Goal: Information Seeking & Learning: Find specific fact

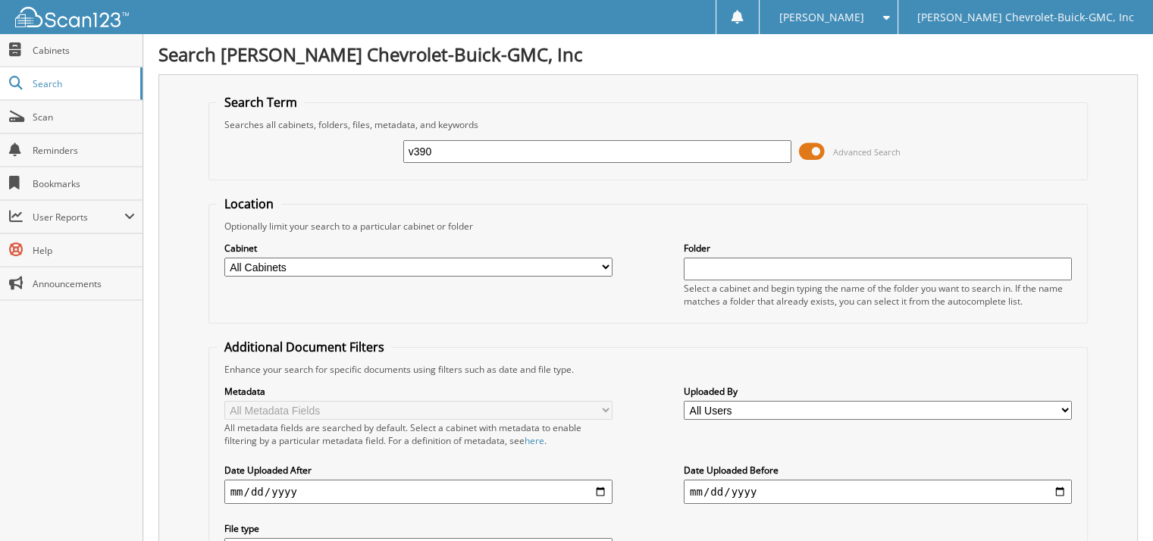
type input "v390"
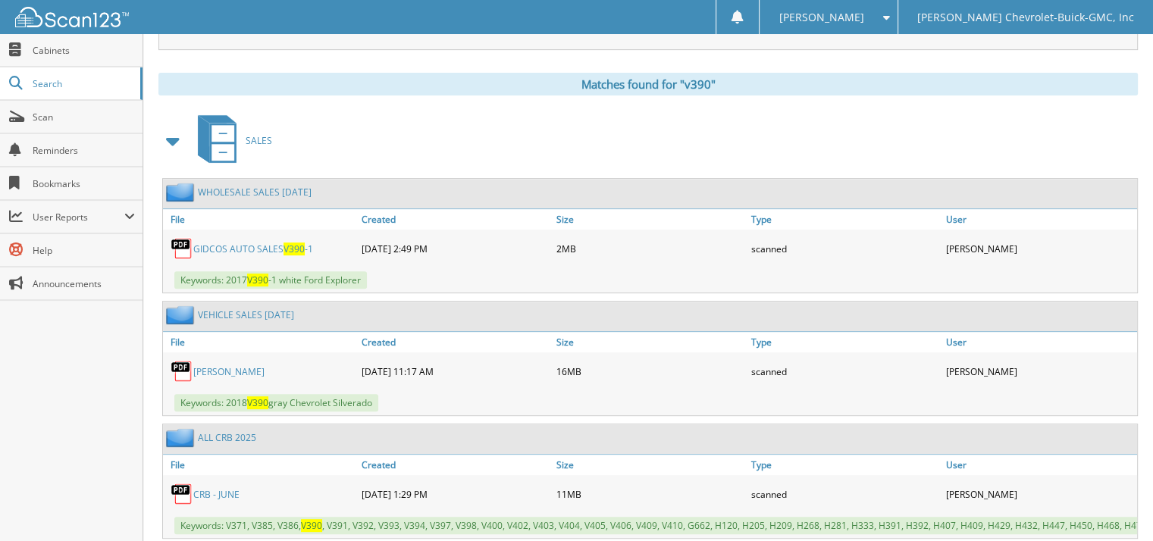
scroll to position [606, 0]
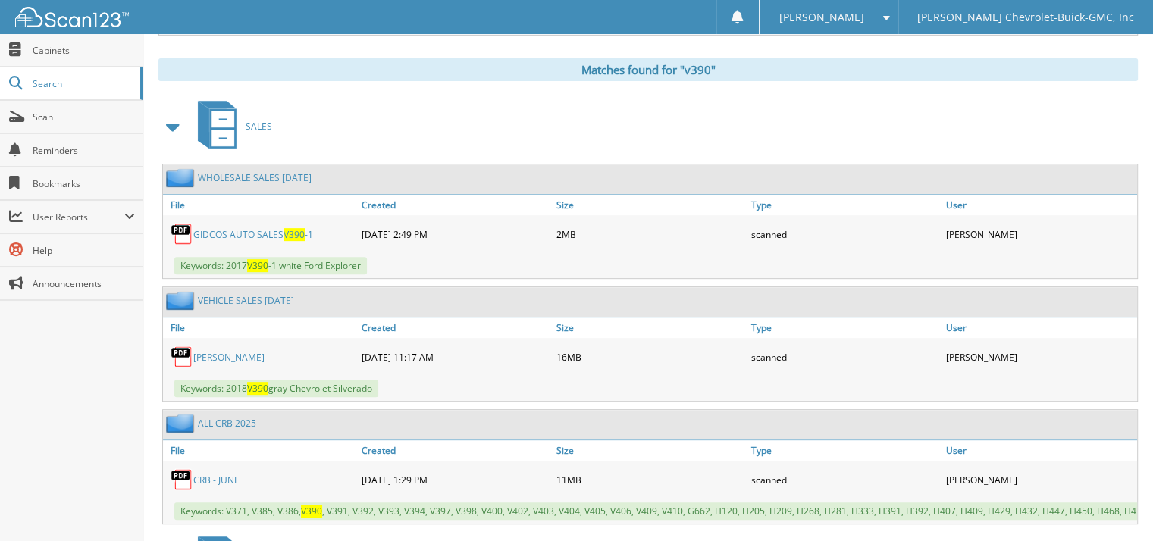
click at [227, 351] on link "[PERSON_NAME]" at bounding box center [228, 357] width 71 height 13
